Goal: Navigation & Orientation: Find specific page/section

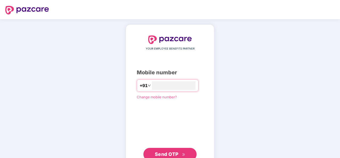
type input "**********"
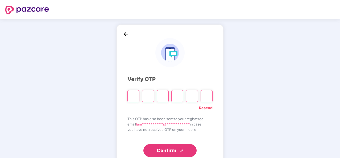
type input "*"
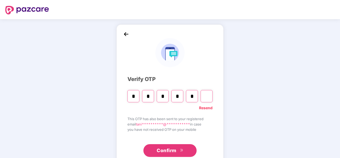
type input "*"
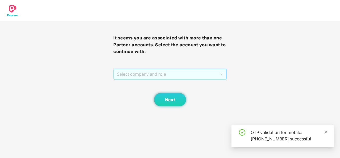
click at [177, 74] on span "Select company and role" at bounding box center [170, 74] width 106 height 10
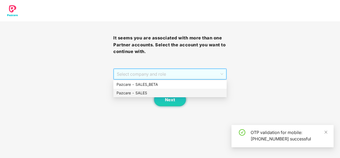
click at [172, 92] on div "Pazcare - SALES" at bounding box center [169, 93] width 107 height 6
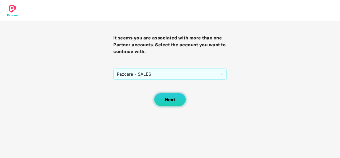
click at [168, 98] on span "Next" at bounding box center [170, 99] width 10 height 5
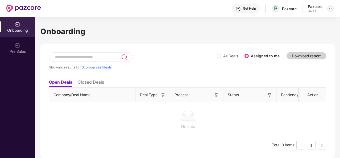
click at [331, 9] on img at bounding box center [330, 8] width 4 height 4
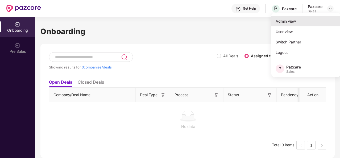
click at [294, 20] on div "Admin view" at bounding box center [305, 21] width 69 height 10
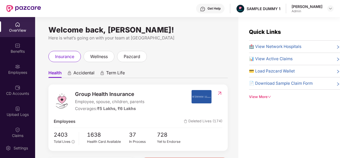
click at [217, 10] on div "Get Help" at bounding box center [213, 8] width 13 height 4
click at [150, 69] on ul "Health Accidental Term Life" at bounding box center [137, 72] width 179 height 11
click at [6, 45] on div "Benefits" at bounding box center [17, 48] width 35 height 20
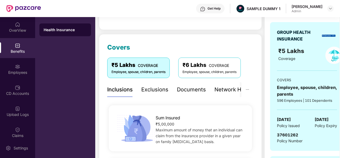
scroll to position [52, 0]
click at [150, 89] on div "Exclusions" at bounding box center [154, 90] width 27 height 8
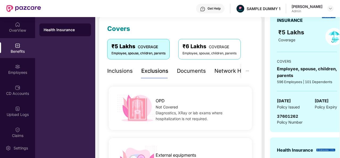
scroll to position [46, 0]
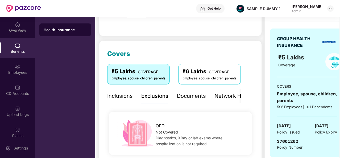
click at [191, 96] on div "Documents" at bounding box center [191, 96] width 29 height 8
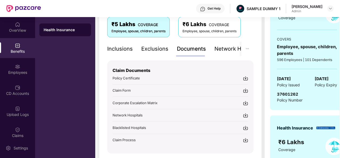
scroll to position [93, 0]
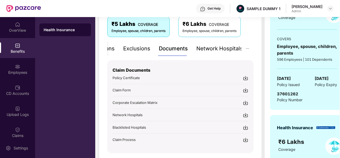
click at [224, 47] on div "Network Hospitals" at bounding box center [219, 48] width 47 height 8
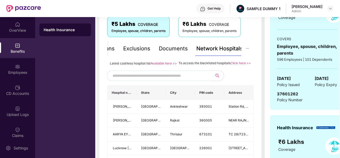
click at [149, 79] on input "text" at bounding box center [157, 75] width 91 height 8
type input "*******"
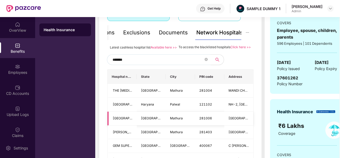
scroll to position [109, 0]
click at [205, 61] on icon "close-circle" at bounding box center [205, 59] width 3 height 3
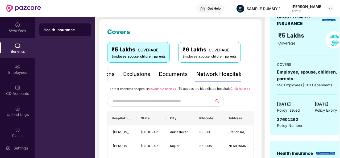
scroll to position [67, 0]
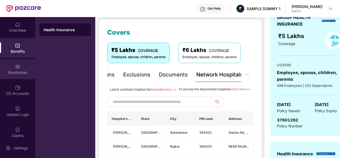
click at [15, 64] on img at bounding box center [17, 66] width 5 height 5
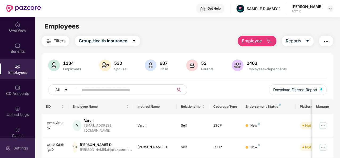
click at [19, 144] on div "Settings" at bounding box center [17, 148] width 35 height 20
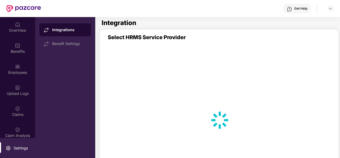
scroll to position [8, 0]
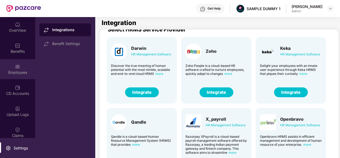
click at [17, 70] on div "Employees" at bounding box center [17, 72] width 35 height 5
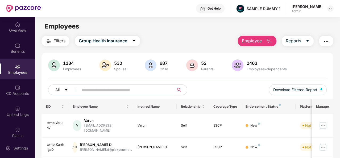
click at [269, 39] on img "button" at bounding box center [269, 41] width 6 height 6
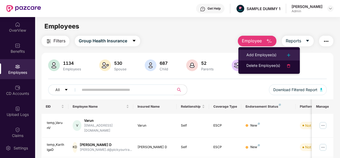
click at [258, 56] on div "Add Employee(s)" at bounding box center [261, 55] width 30 height 6
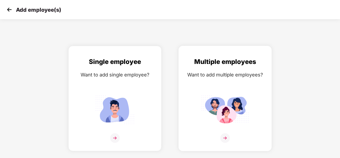
click at [226, 136] on img at bounding box center [225, 138] width 10 height 10
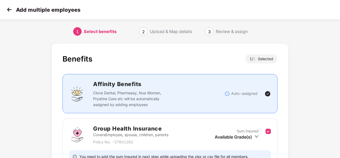
scroll to position [56, 0]
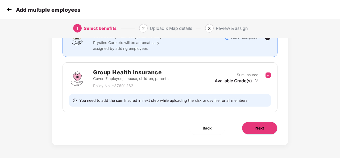
click at [257, 123] on button "Next" at bounding box center [260, 127] width 36 height 13
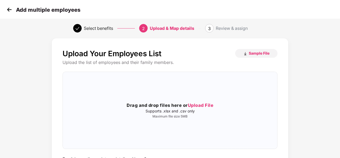
scroll to position [26, 0]
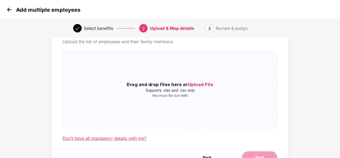
click at [126, 140] on div "Don’t have all mandatory details with me?" at bounding box center [104, 138] width 84 height 6
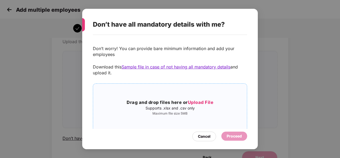
scroll to position [10, 0]
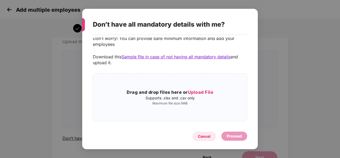
click at [206, 136] on div "Cancel" at bounding box center [204, 136] width 12 height 6
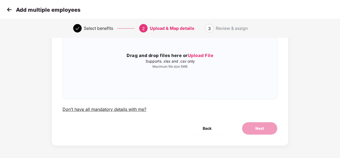
scroll to position [55, 0]
click at [9, 8] on img at bounding box center [9, 10] width 8 height 8
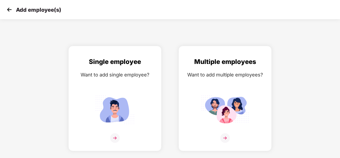
click at [9, 8] on img at bounding box center [9, 10] width 8 height 8
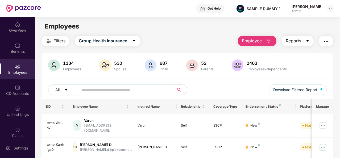
click at [308, 39] on icon "caret-down" at bounding box center [307, 41] width 4 height 4
click at [324, 43] on img "button" at bounding box center [326, 41] width 6 height 6
click at [216, 89] on div "All Download Filtered Report" at bounding box center [187, 91] width 278 height 15
click at [30, 91] on div "CD Accounts" at bounding box center [17, 93] width 35 height 5
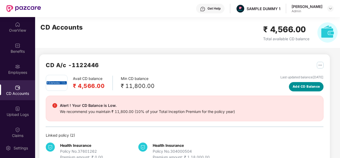
click at [306, 87] on span "Add CD Balance" at bounding box center [305, 86] width 27 height 5
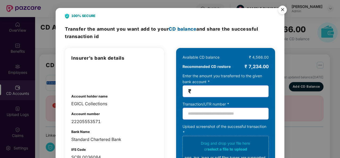
click at [282, 9] on img "Close" at bounding box center [282, 10] width 15 height 15
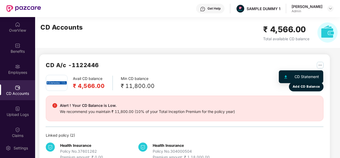
click at [317, 64] on img "button" at bounding box center [320, 65] width 7 height 7
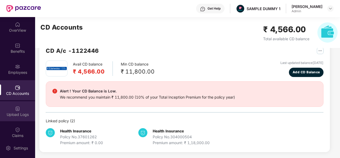
scroll to position [41, 0]
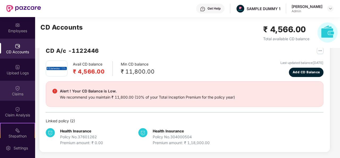
click at [19, 90] on div "Claims" at bounding box center [17, 91] width 35 height 20
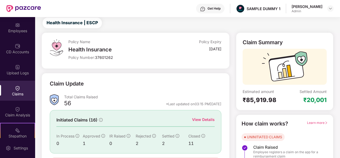
scroll to position [50, 0]
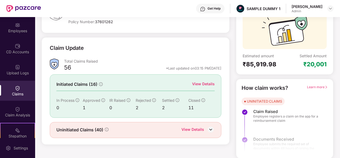
click at [199, 82] on div "View Details" at bounding box center [203, 84] width 23 height 6
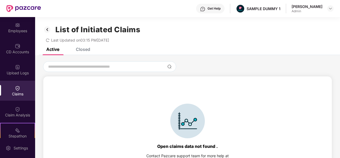
click at [80, 49] on div "Closed" at bounding box center [83, 49] width 14 height 5
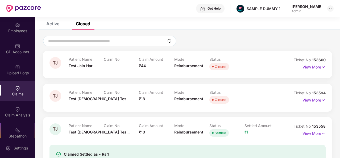
scroll to position [26, 0]
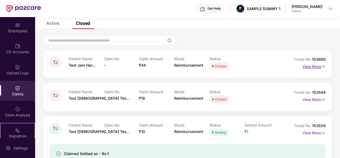
click at [315, 66] on p "View More" at bounding box center [313, 65] width 23 height 7
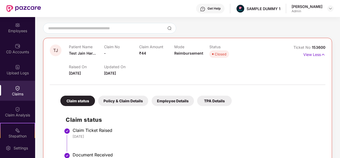
scroll to position [32, 0]
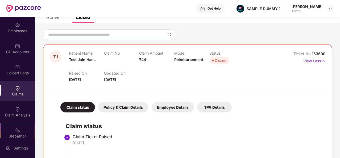
click at [139, 108] on div "Policy & Claim Details" at bounding box center [123, 107] width 50 height 10
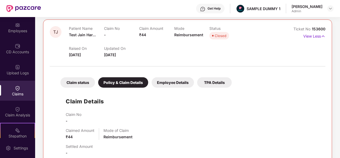
scroll to position [0, 0]
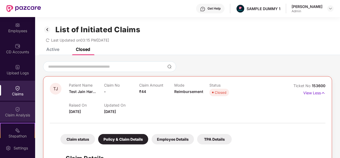
click at [22, 109] on div "Claim Analysis" at bounding box center [17, 112] width 35 height 20
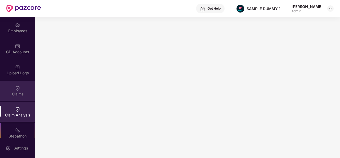
scroll to position [110, 0]
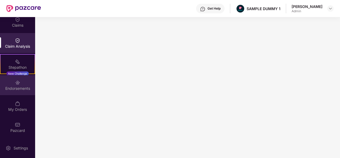
click at [18, 89] on div "Endorsements" at bounding box center [17, 88] width 35 height 5
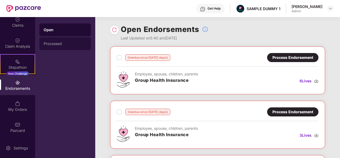
click at [72, 48] on div "Processed" at bounding box center [65, 43] width 52 height 13
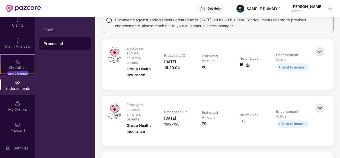
scroll to position [47, 0]
click at [317, 51] on img at bounding box center [320, 51] width 12 height 12
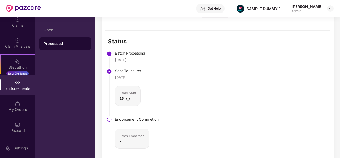
scroll to position [134, 0]
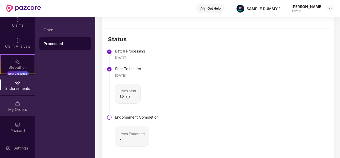
click at [29, 111] on div "My Orders" at bounding box center [17, 109] width 35 height 5
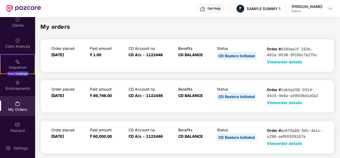
click at [290, 62] on span "View order details" at bounding box center [284, 61] width 35 height 5
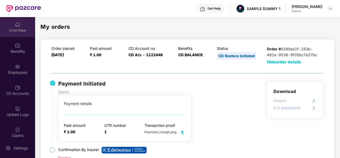
click at [20, 26] on div "OverView" at bounding box center [17, 27] width 35 height 20
